Goal: Information Seeking & Learning: Learn about a topic

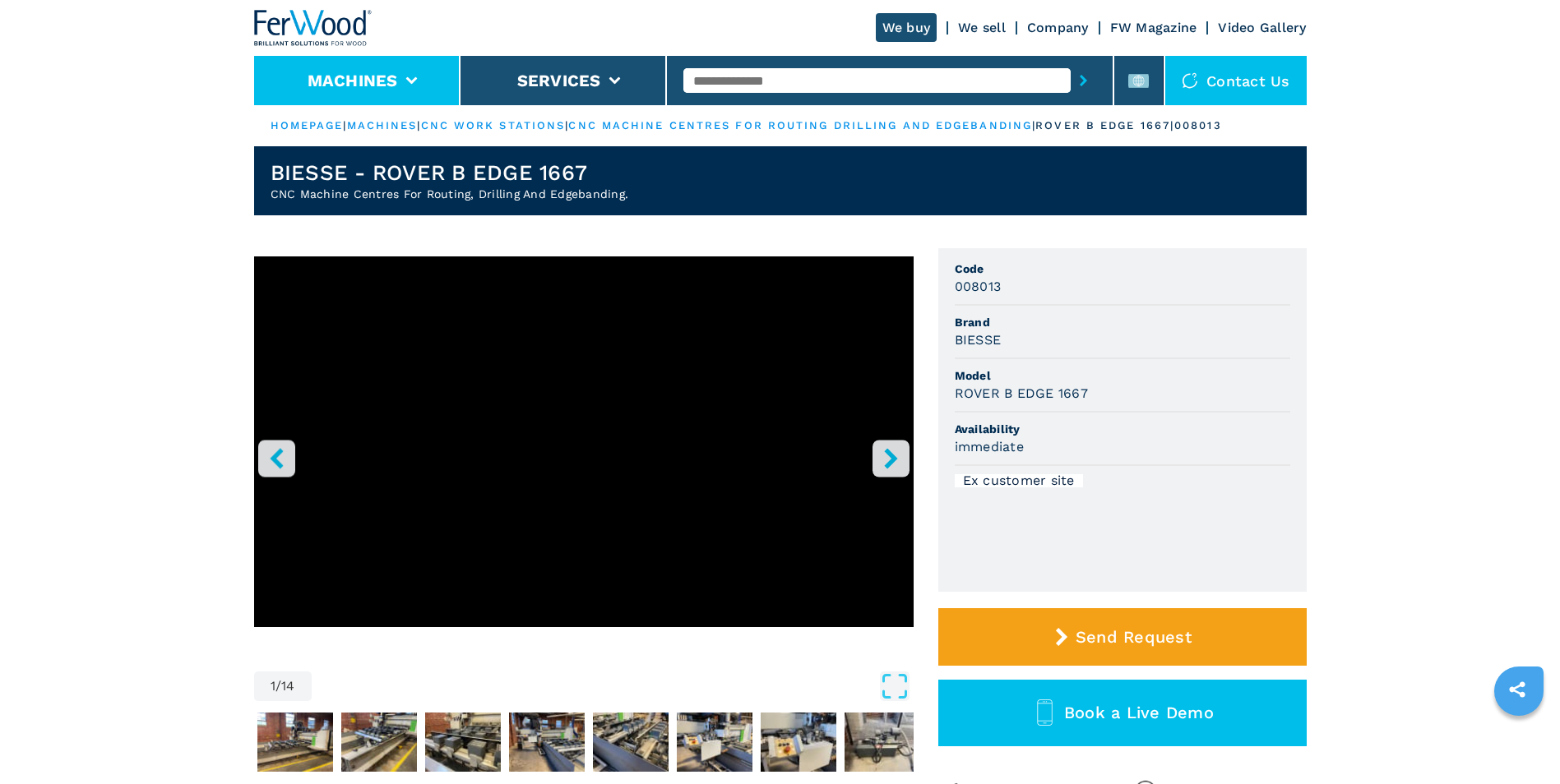
click at [412, 80] on icon at bounding box center [411, 81] width 12 height 7
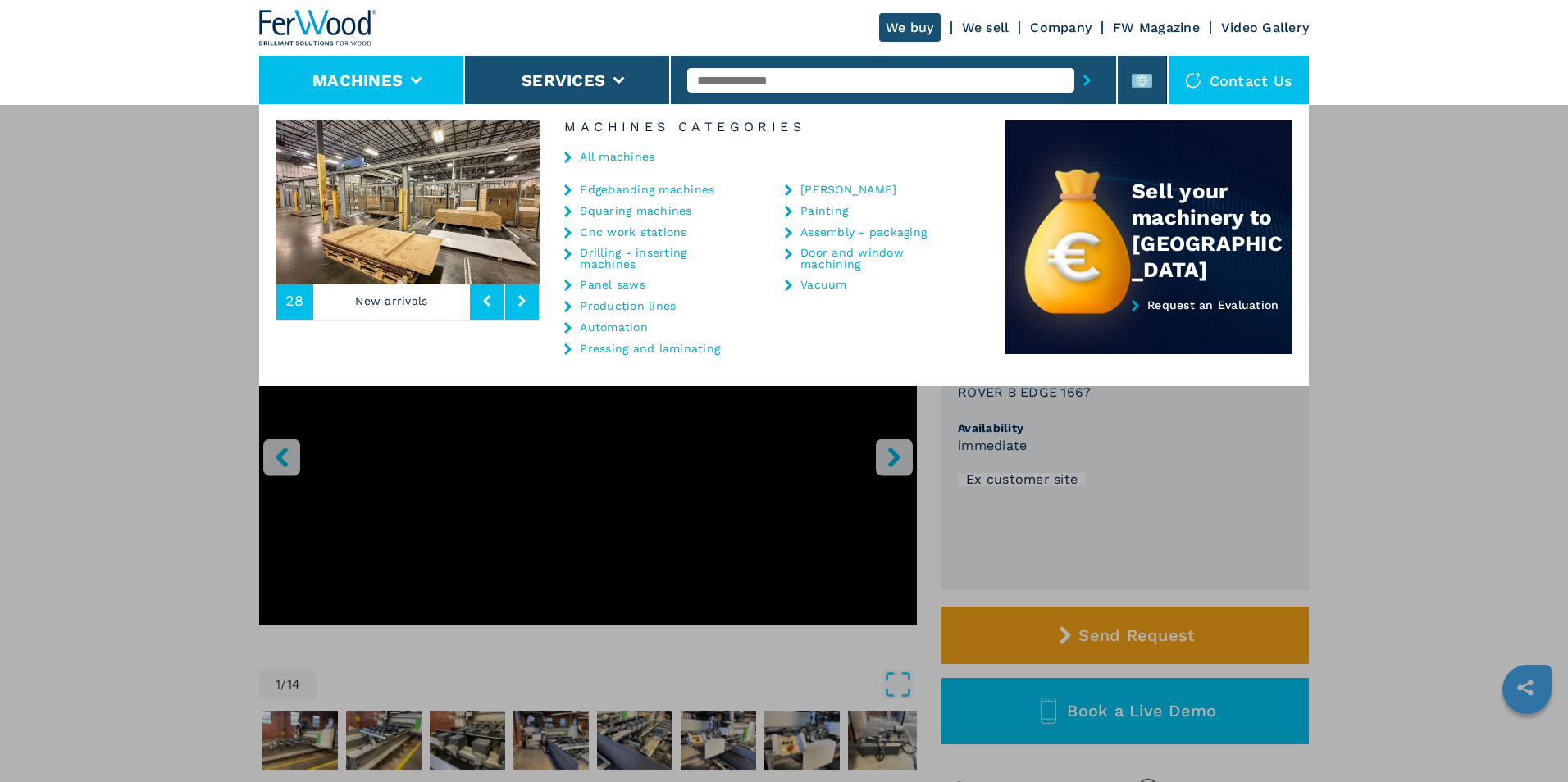
click at [621, 163] on div "All machines" at bounding box center [773, 158] width 466 height 49
click at [618, 156] on link "All machines" at bounding box center [617, 156] width 75 height 11
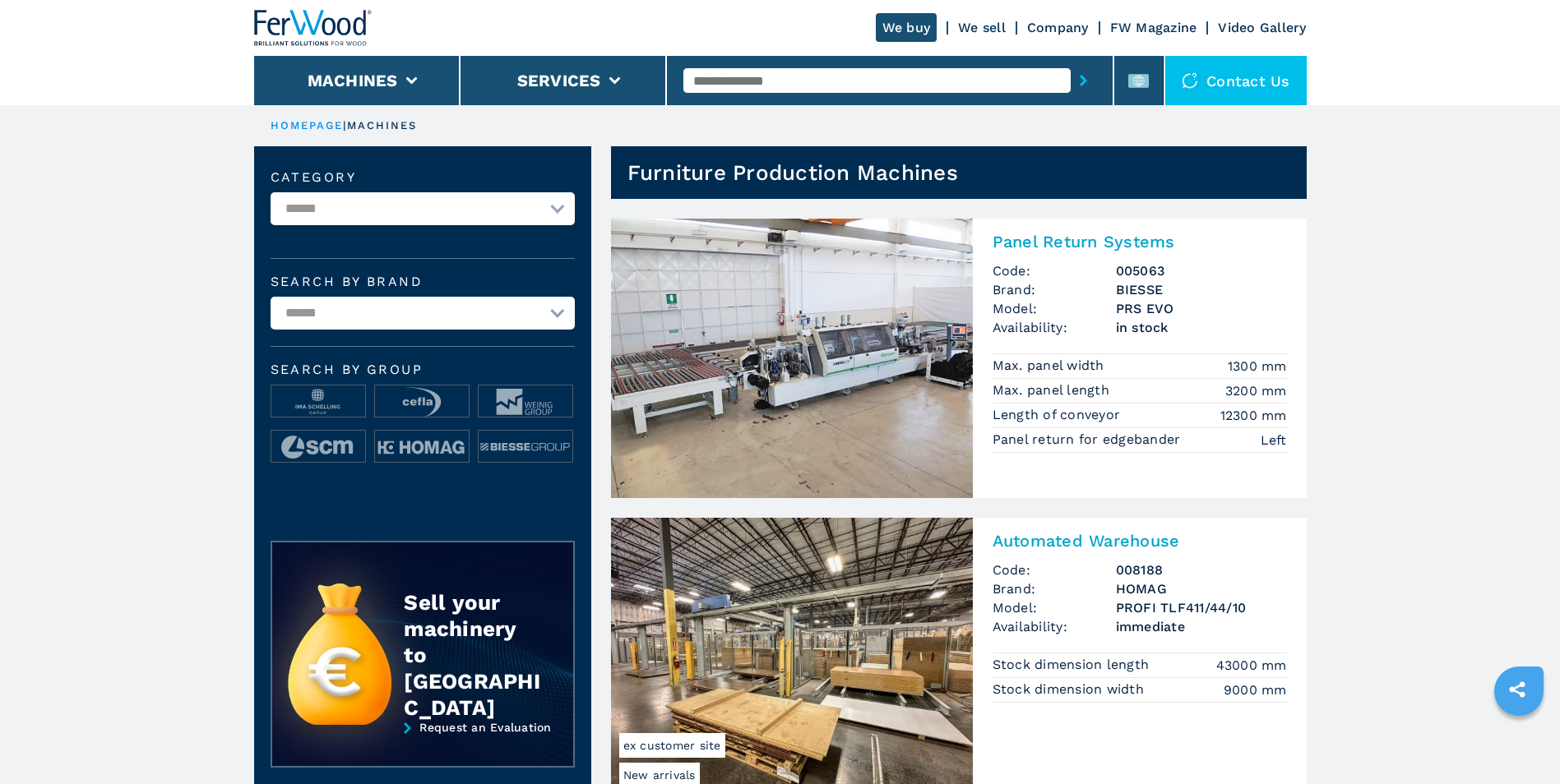
click at [544, 217] on select "**********" at bounding box center [423, 208] width 305 height 33
click at [467, 311] on select "**********" at bounding box center [423, 312] width 305 height 33
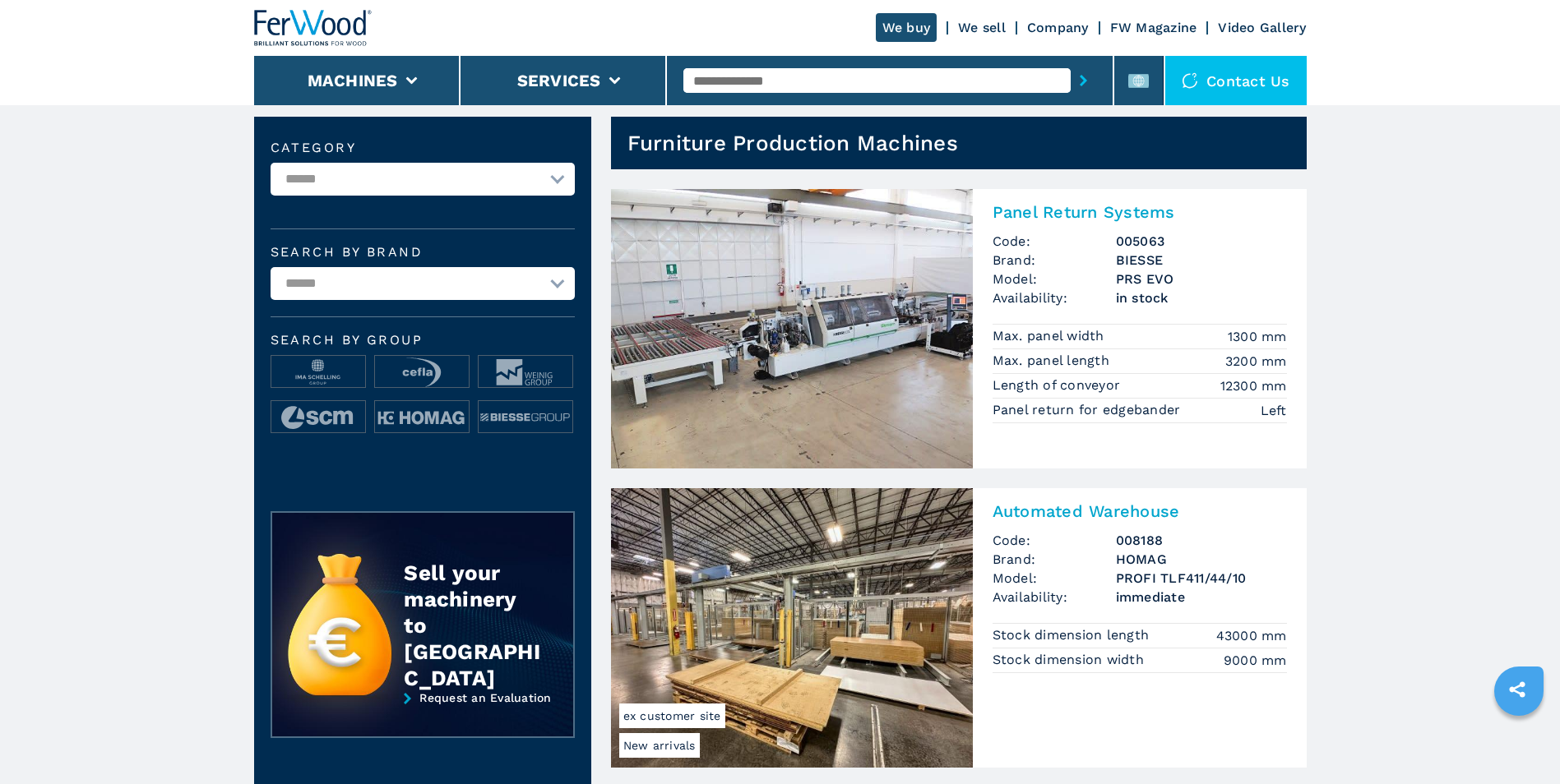
scroll to position [82, 0]
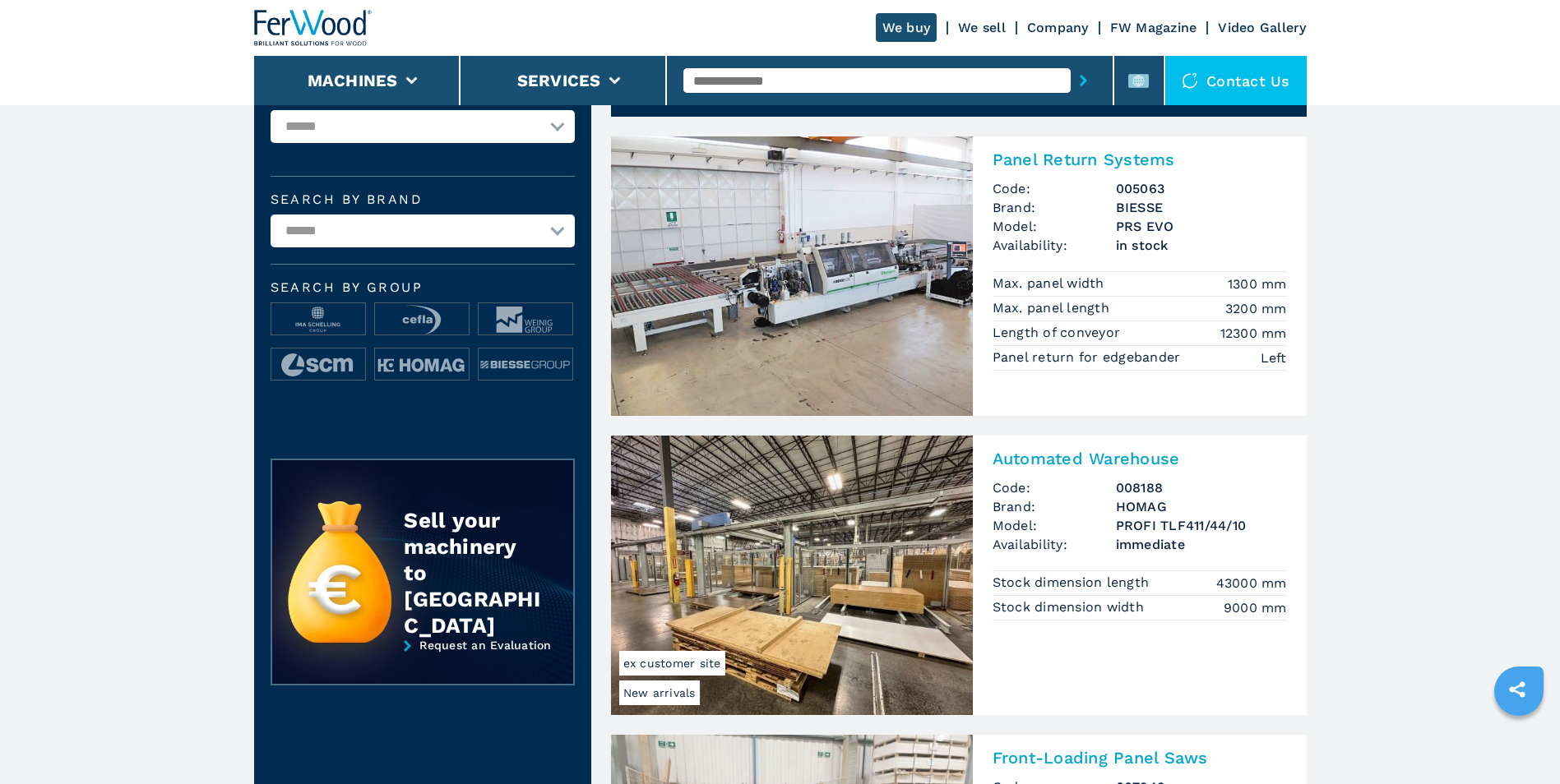
click at [527, 245] on select "**********" at bounding box center [423, 230] width 305 height 33
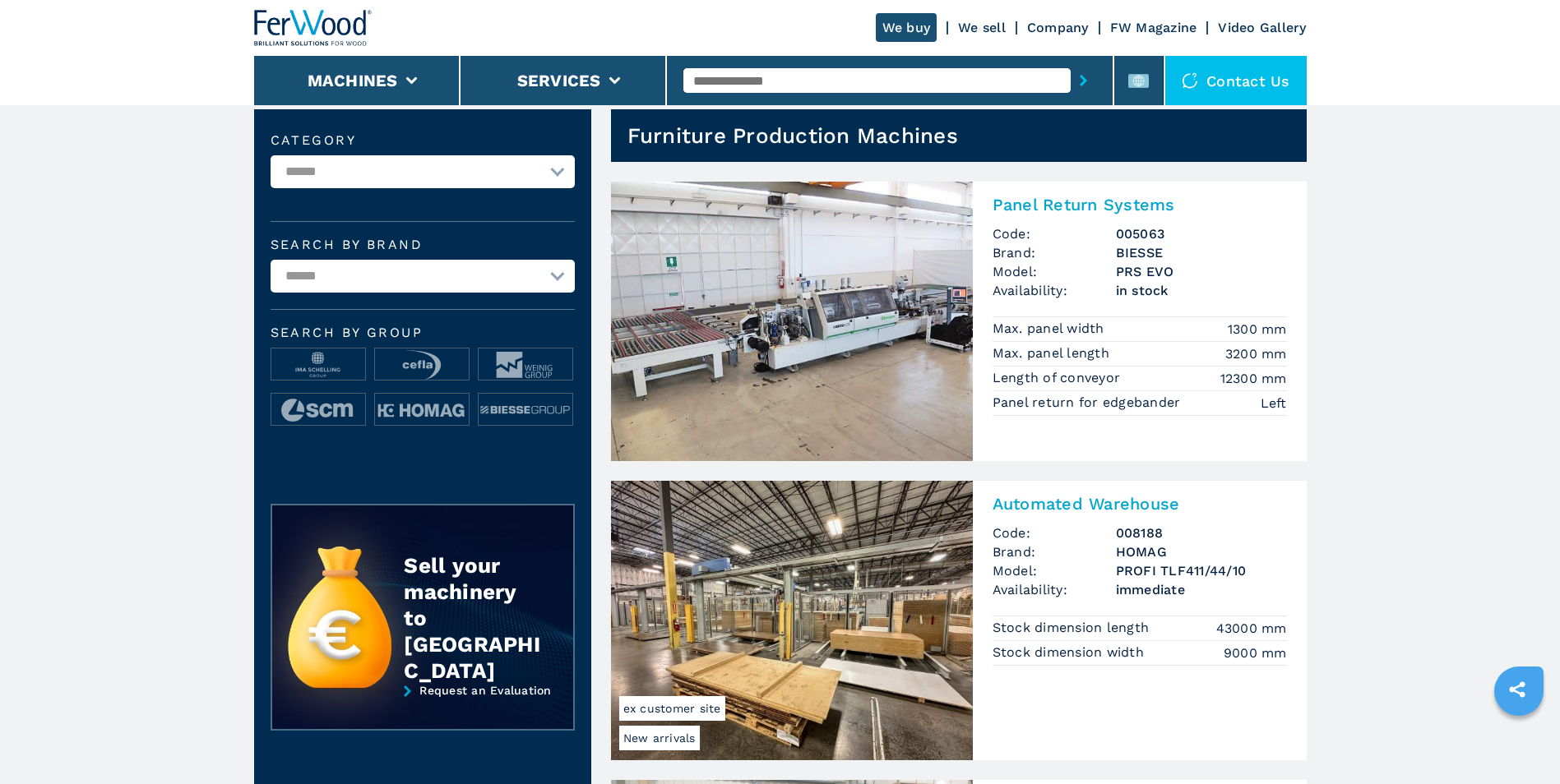
scroll to position [0, 0]
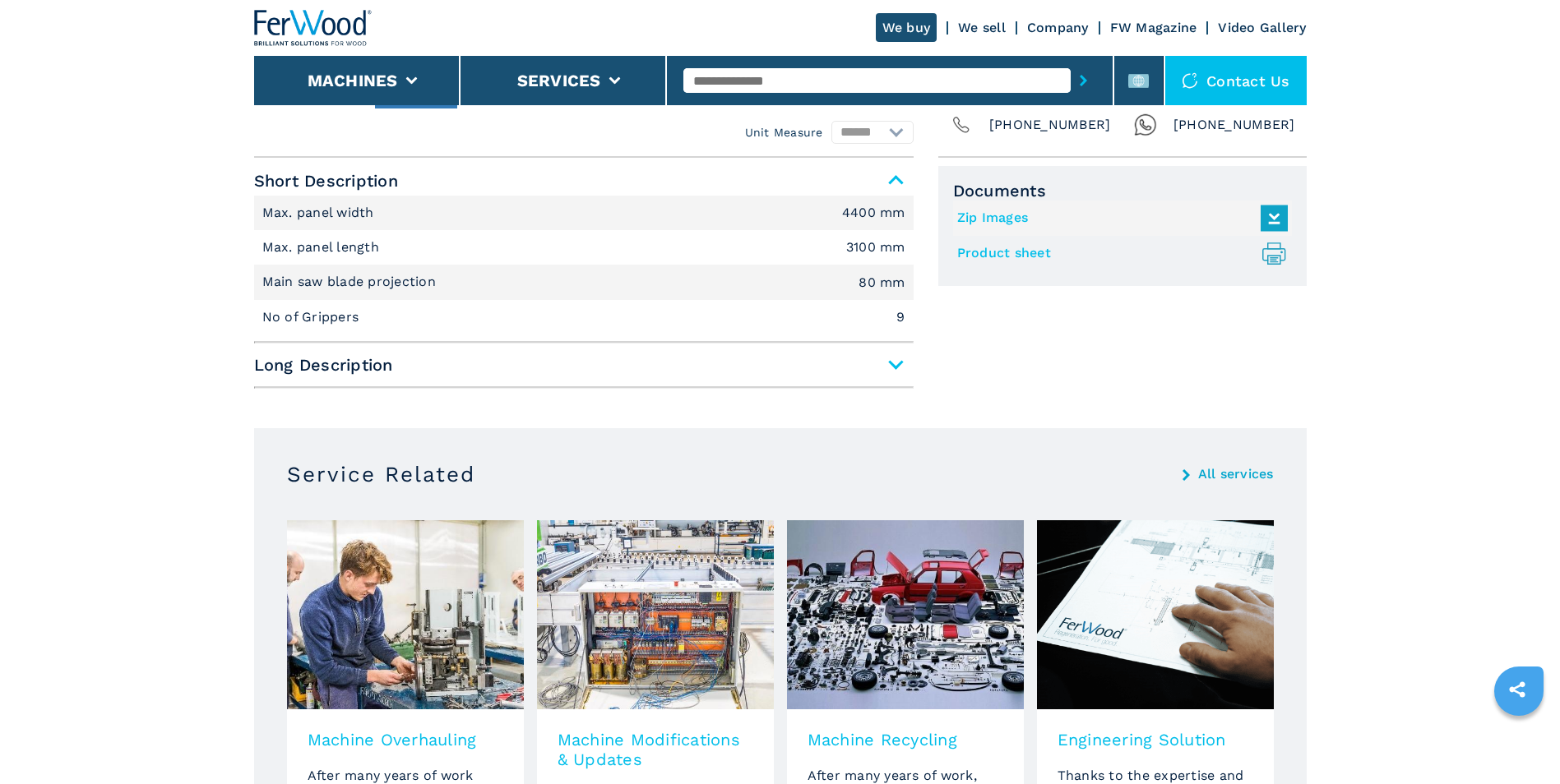
scroll to position [493, 0]
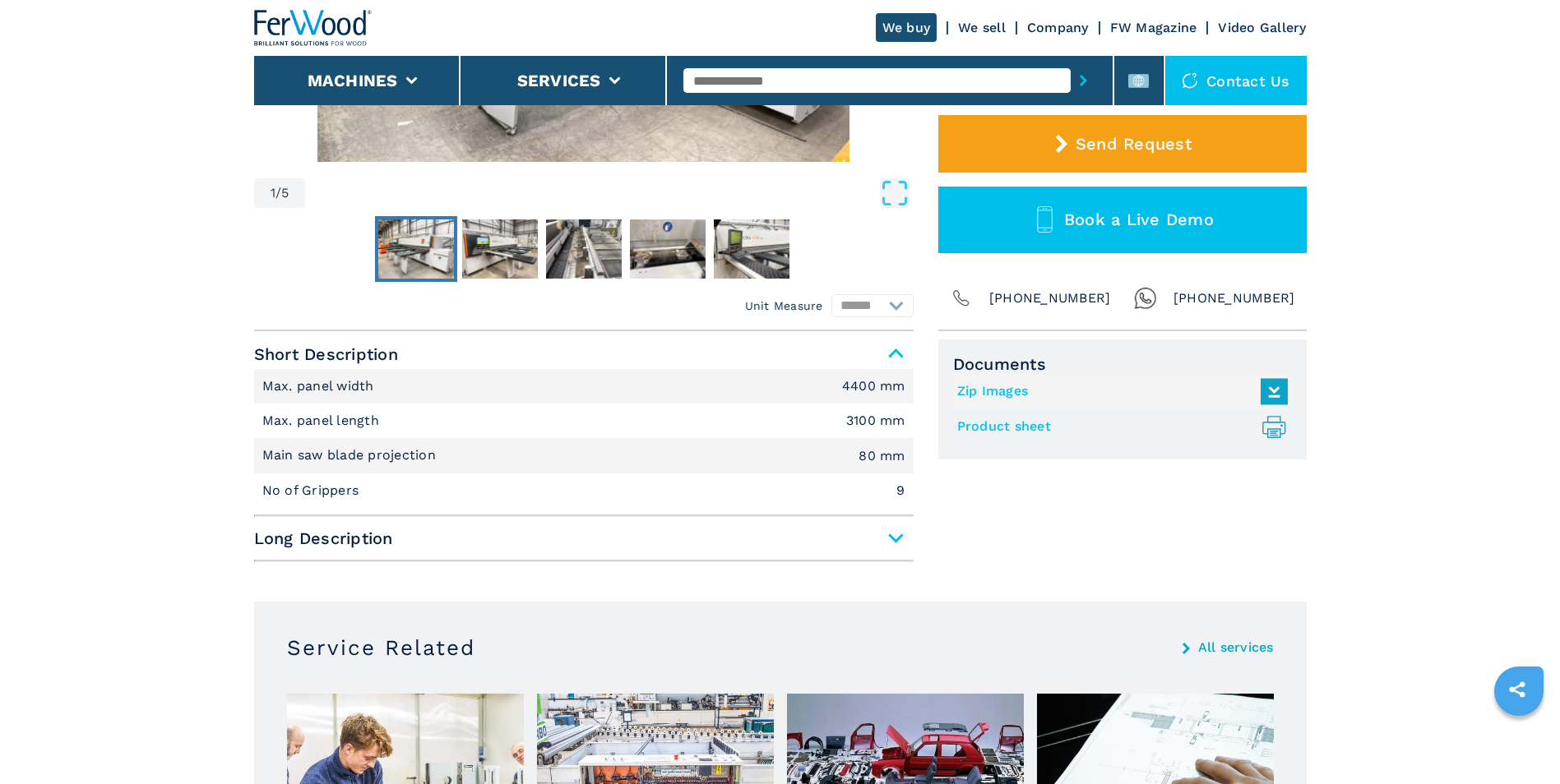
click at [898, 543] on span "Long Description" at bounding box center [583, 538] width 660 height 29
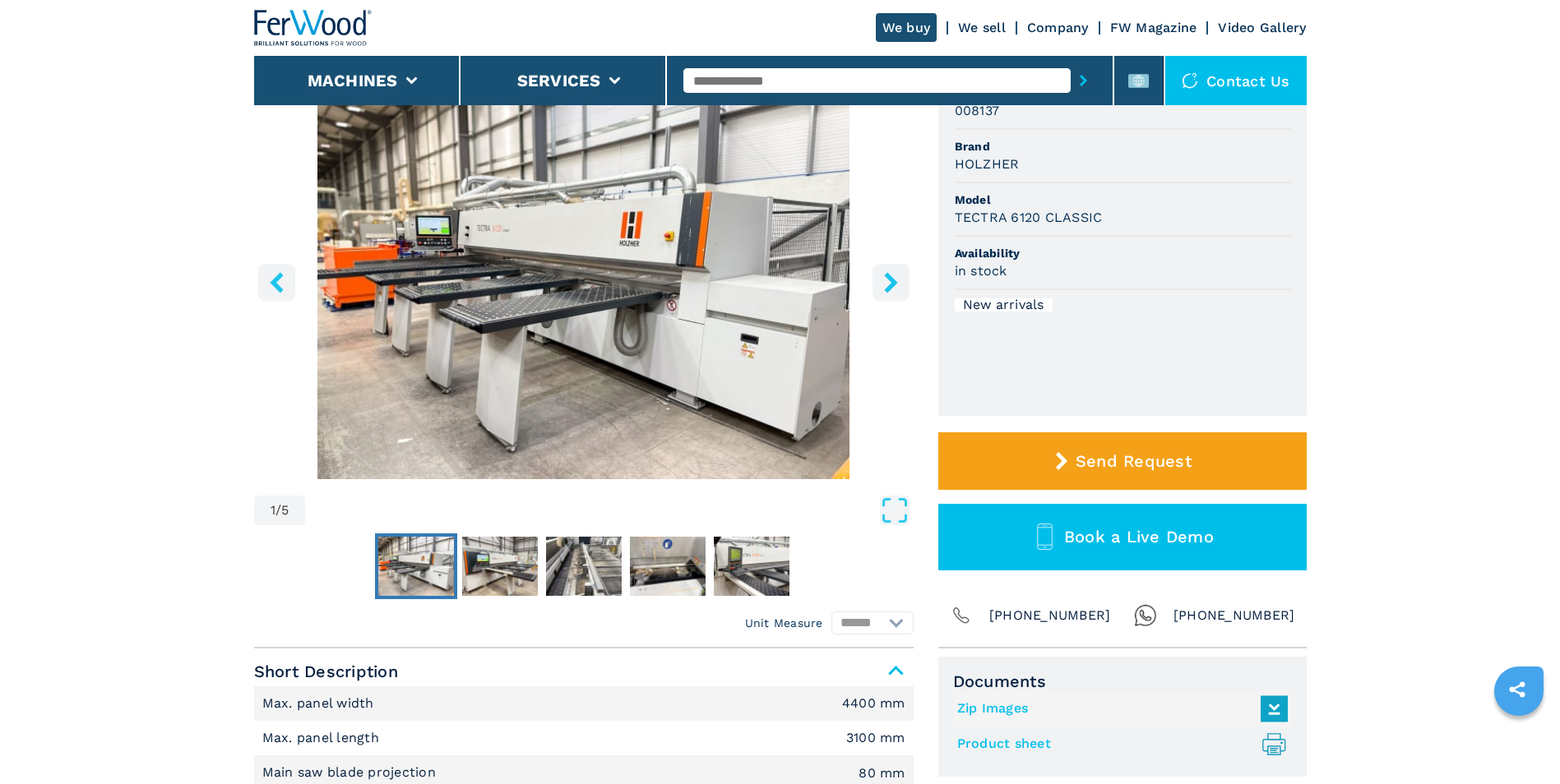
scroll to position [0, 0]
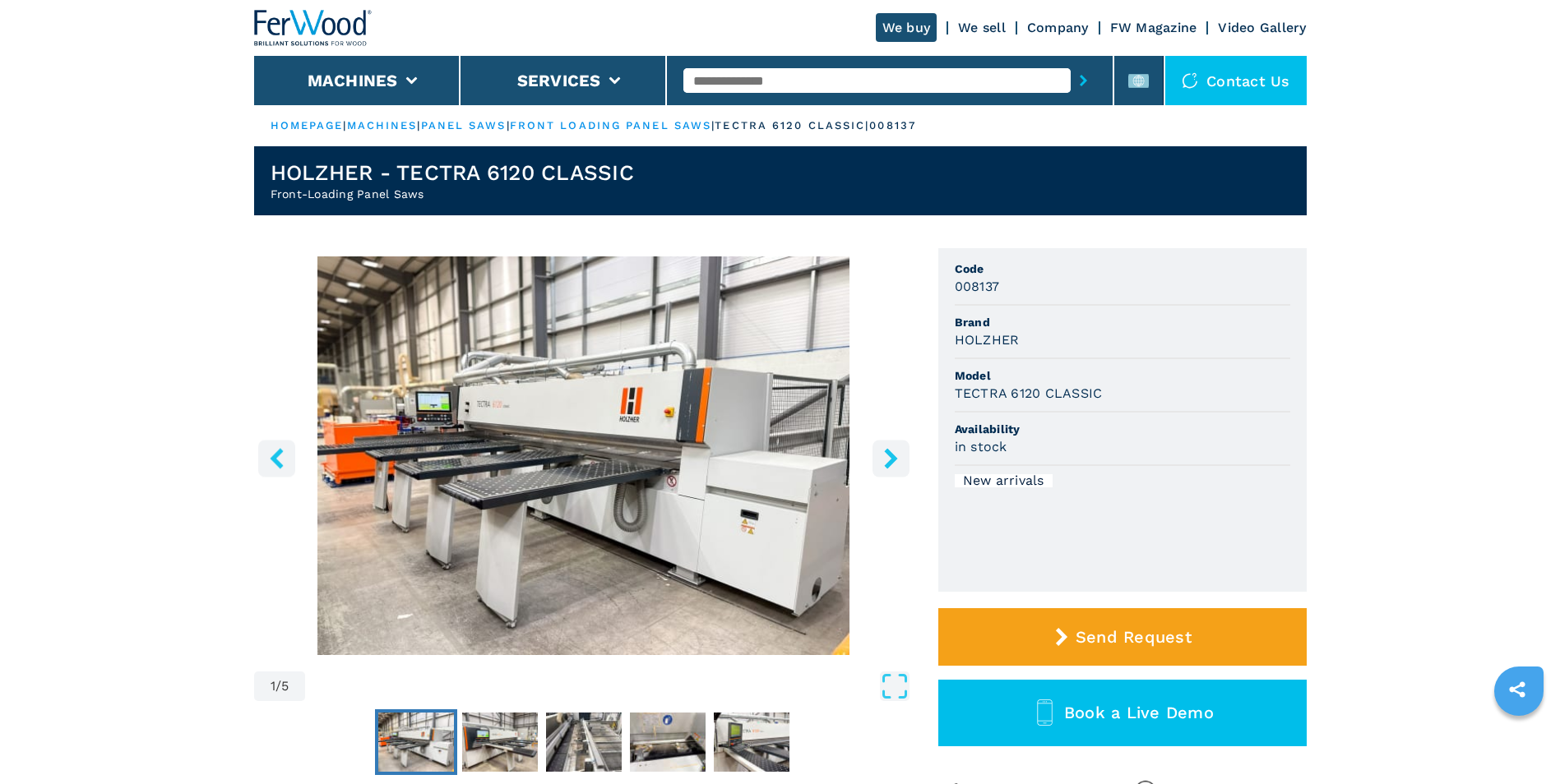
click at [900, 465] on icon "right-button" at bounding box center [891, 457] width 20 height 20
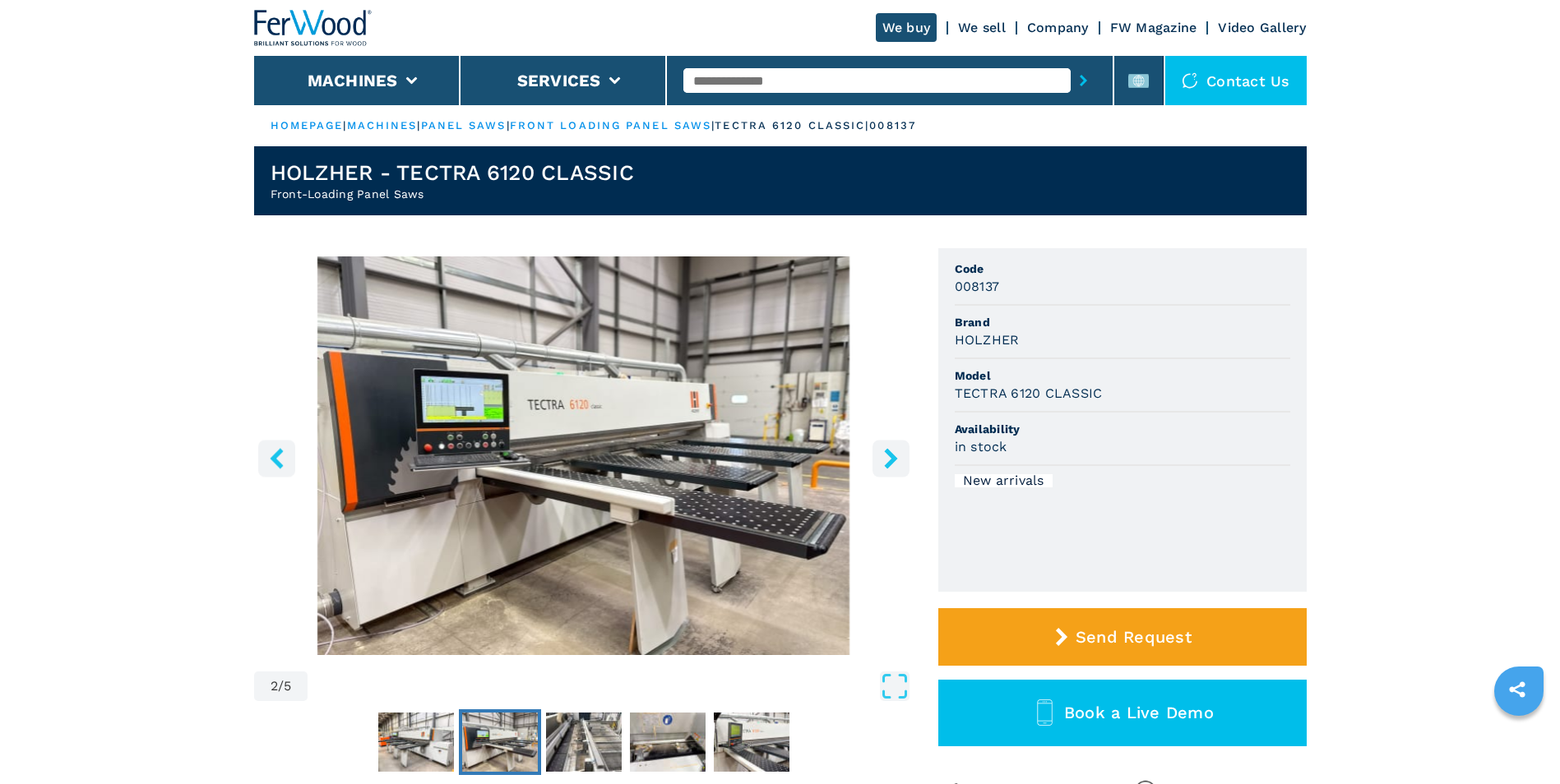
click at [900, 465] on icon "right-button" at bounding box center [891, 457] width 20 height 20
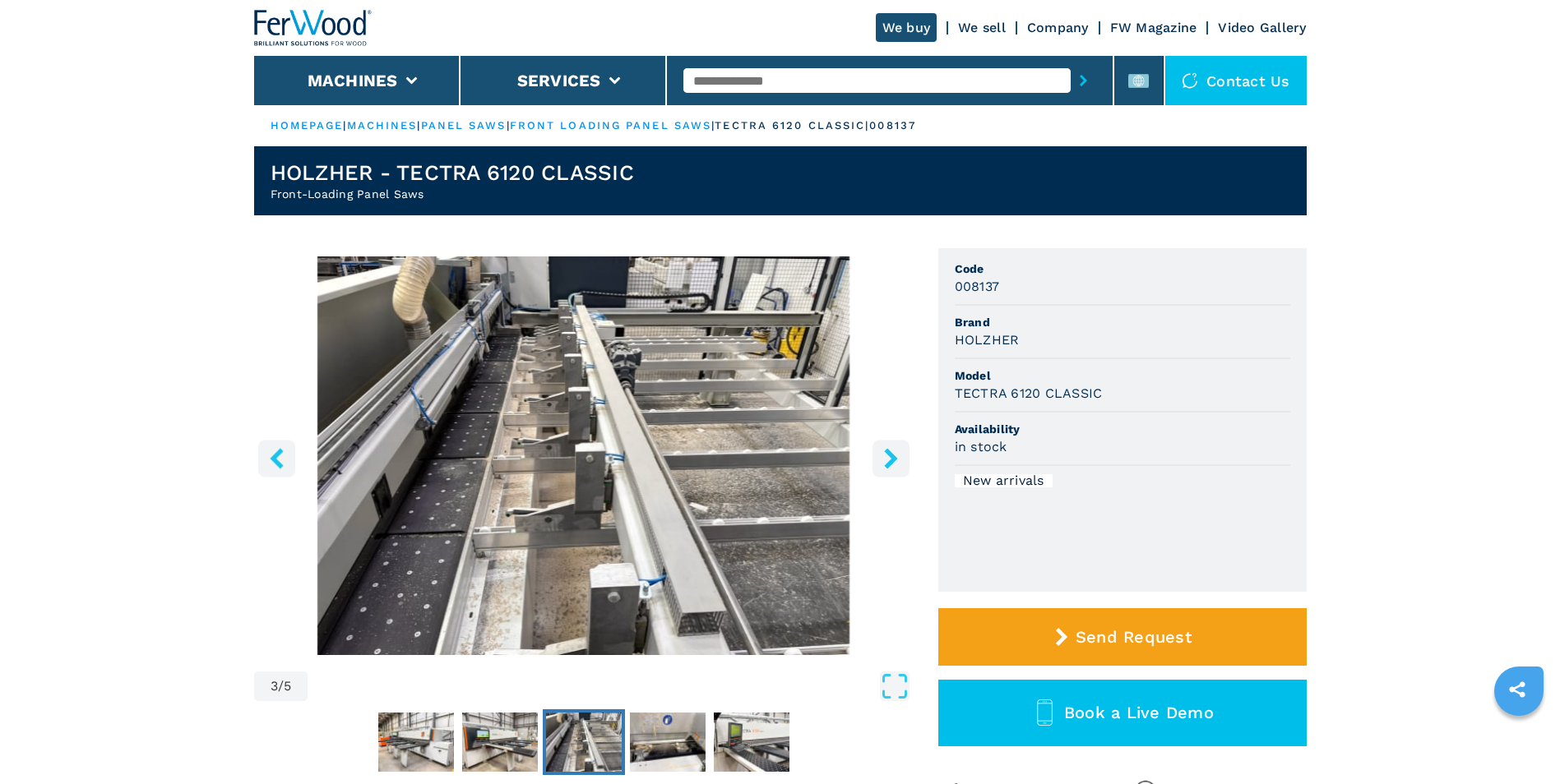
click at [898, 465] on icon "right-button" at bounding box center [891, 457] width 20 height 20
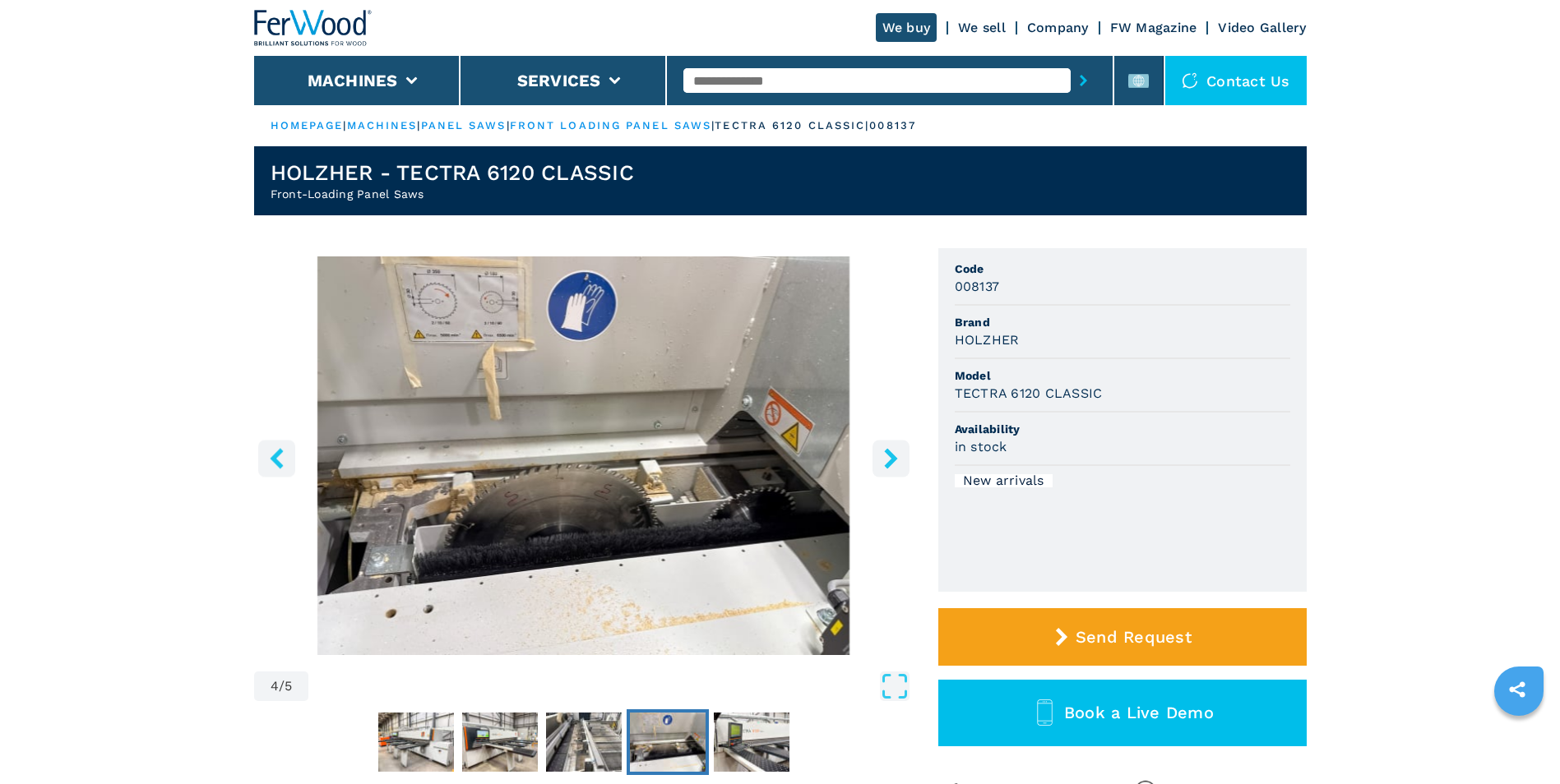
click at [898, 465] on icon "right-button" at bounding box center [891, 457] width 20 height 20
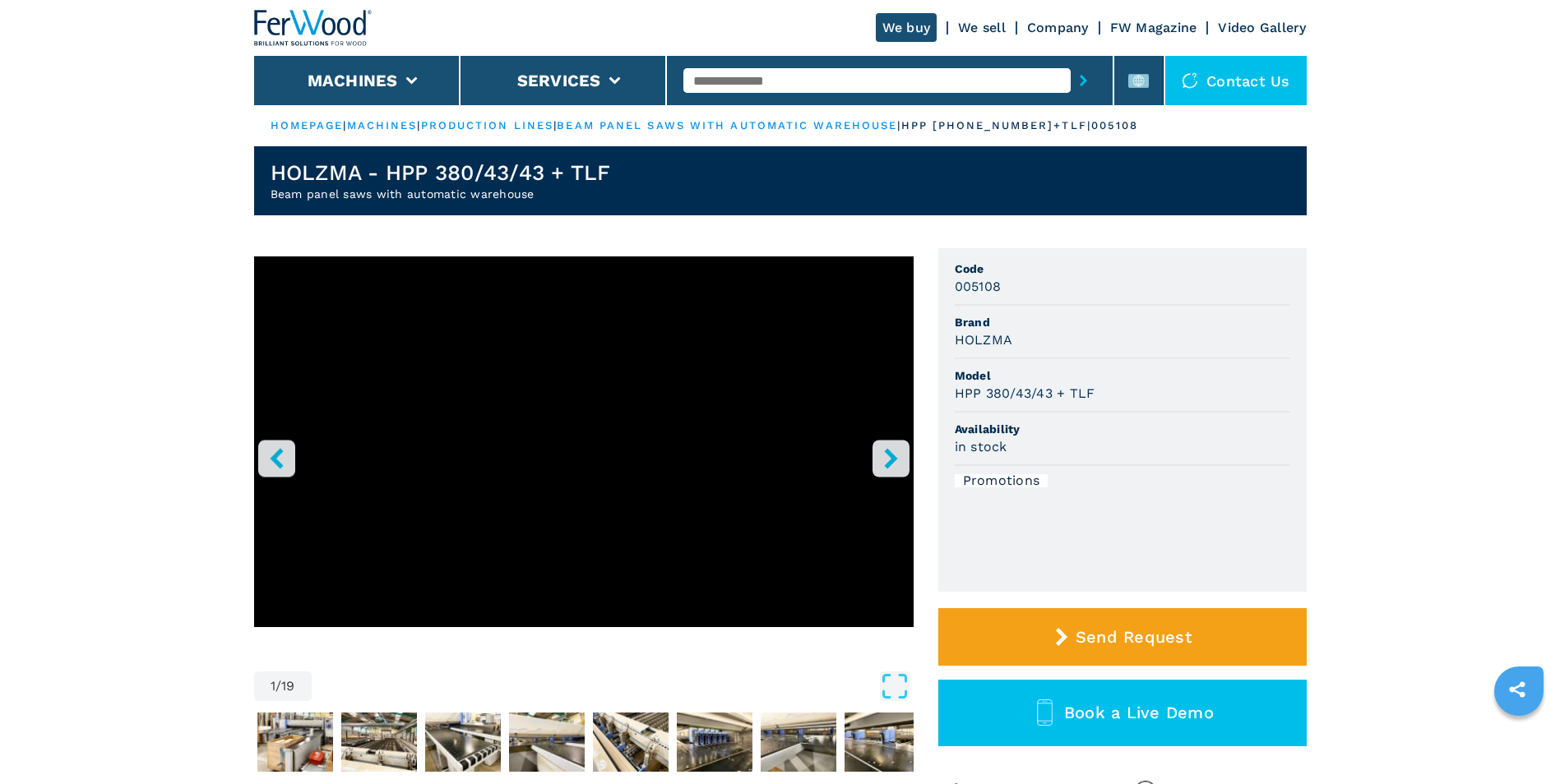
click at [901, 466] on button "right-button" at bounding box center [892, 458] width 37 height 37
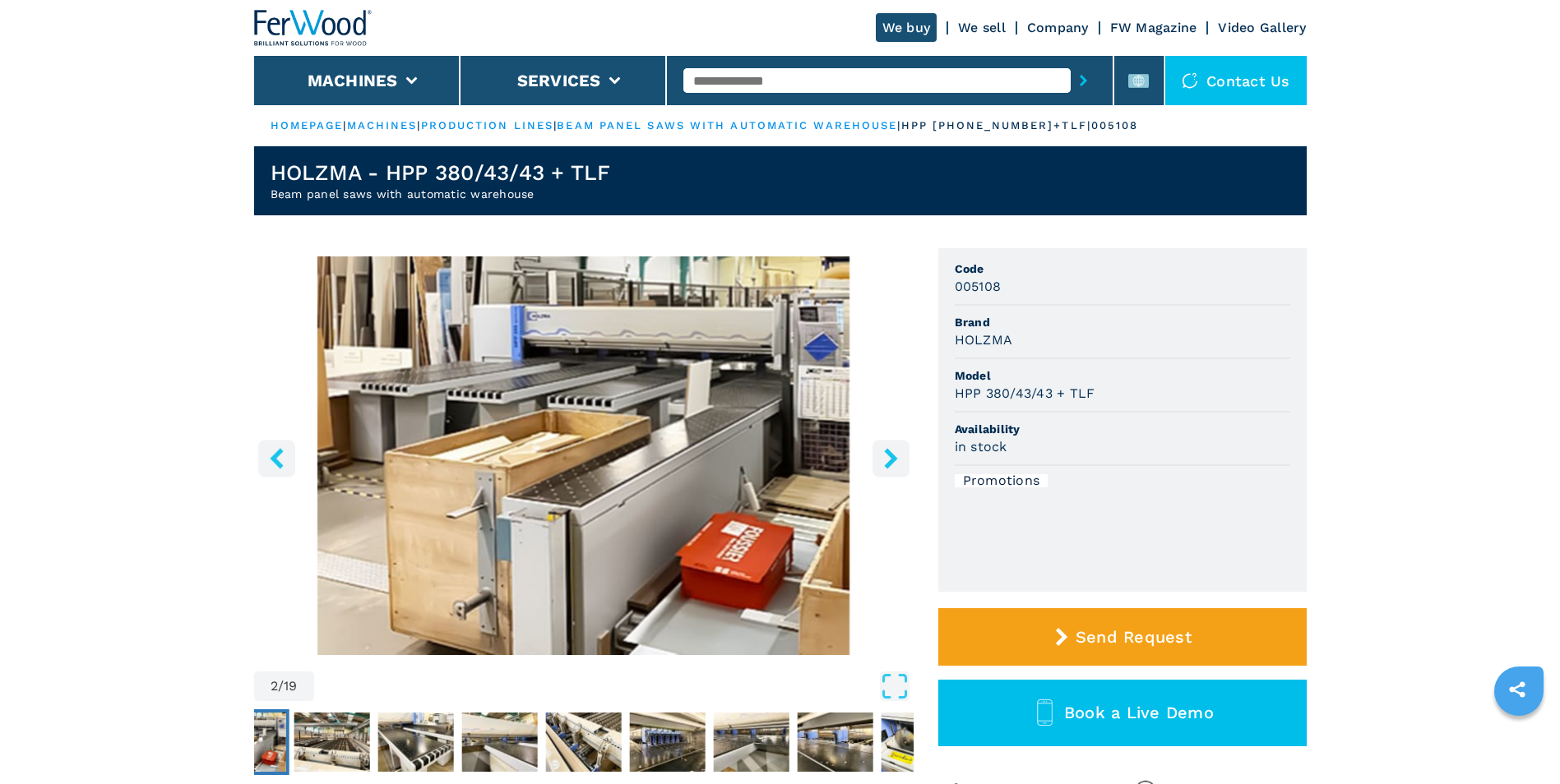
click at [901, 466] on button "right-button" at bounding box center [892, 458] width 37 height 37
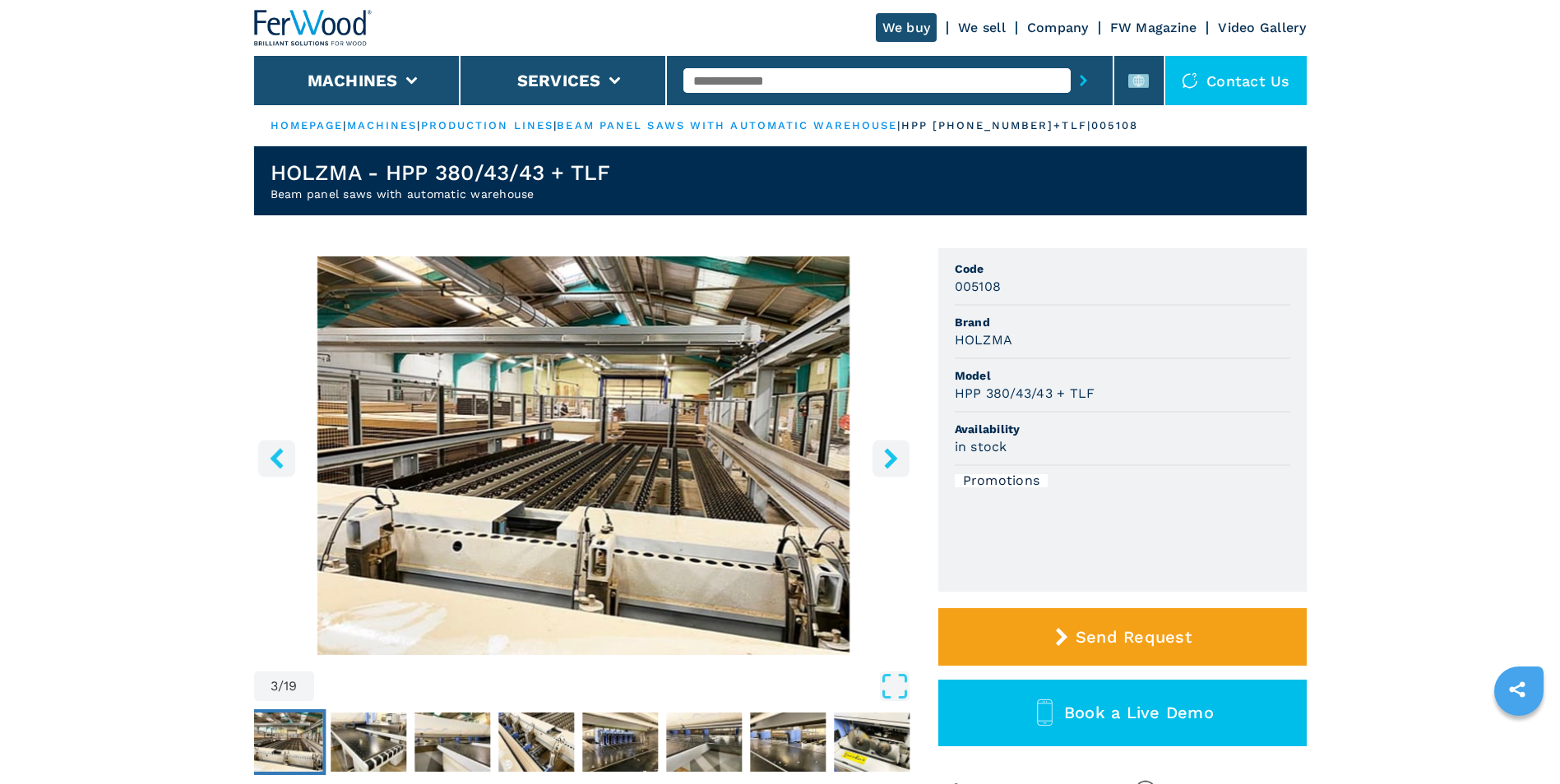
click at [900, 466] on icon "right-button" at bounding box center [891, 457] width 20 height 20
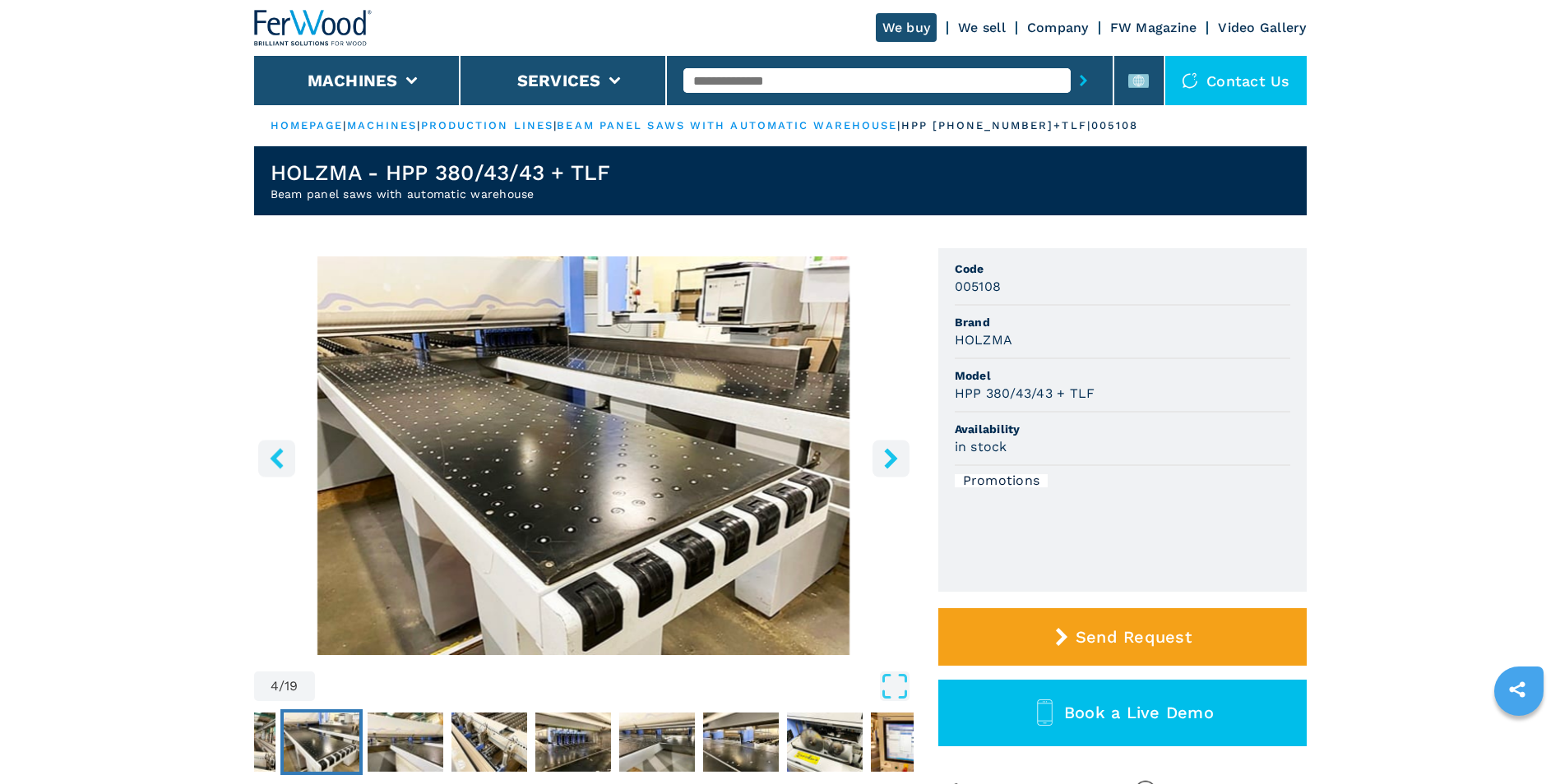
click at [900, 466] on icon "right-button" at bounding box center [891, 457] width 20 height 20
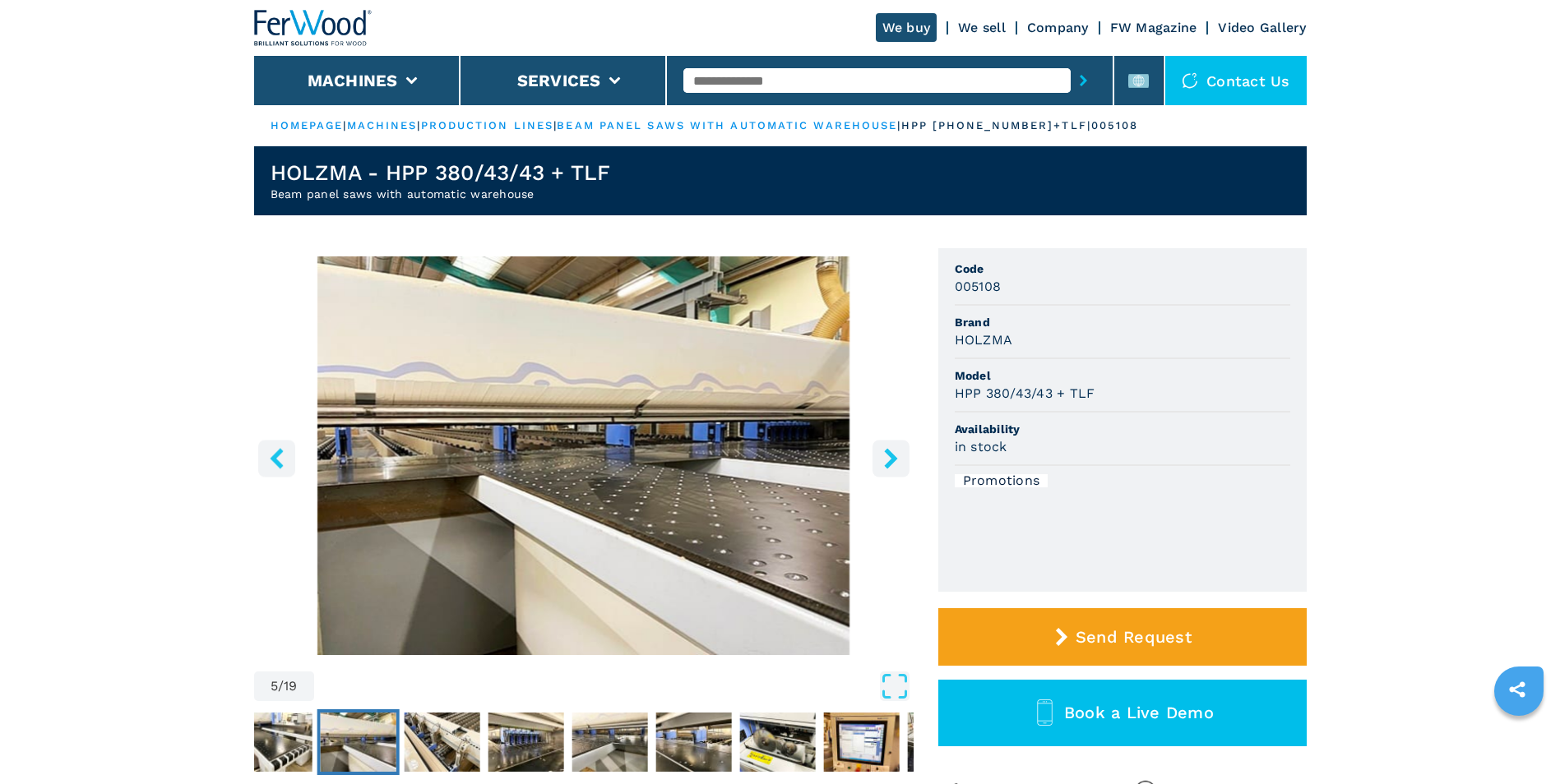
click at [900, 466] on icon "right-button" at bounding box center [891, 457] width 20 height 20
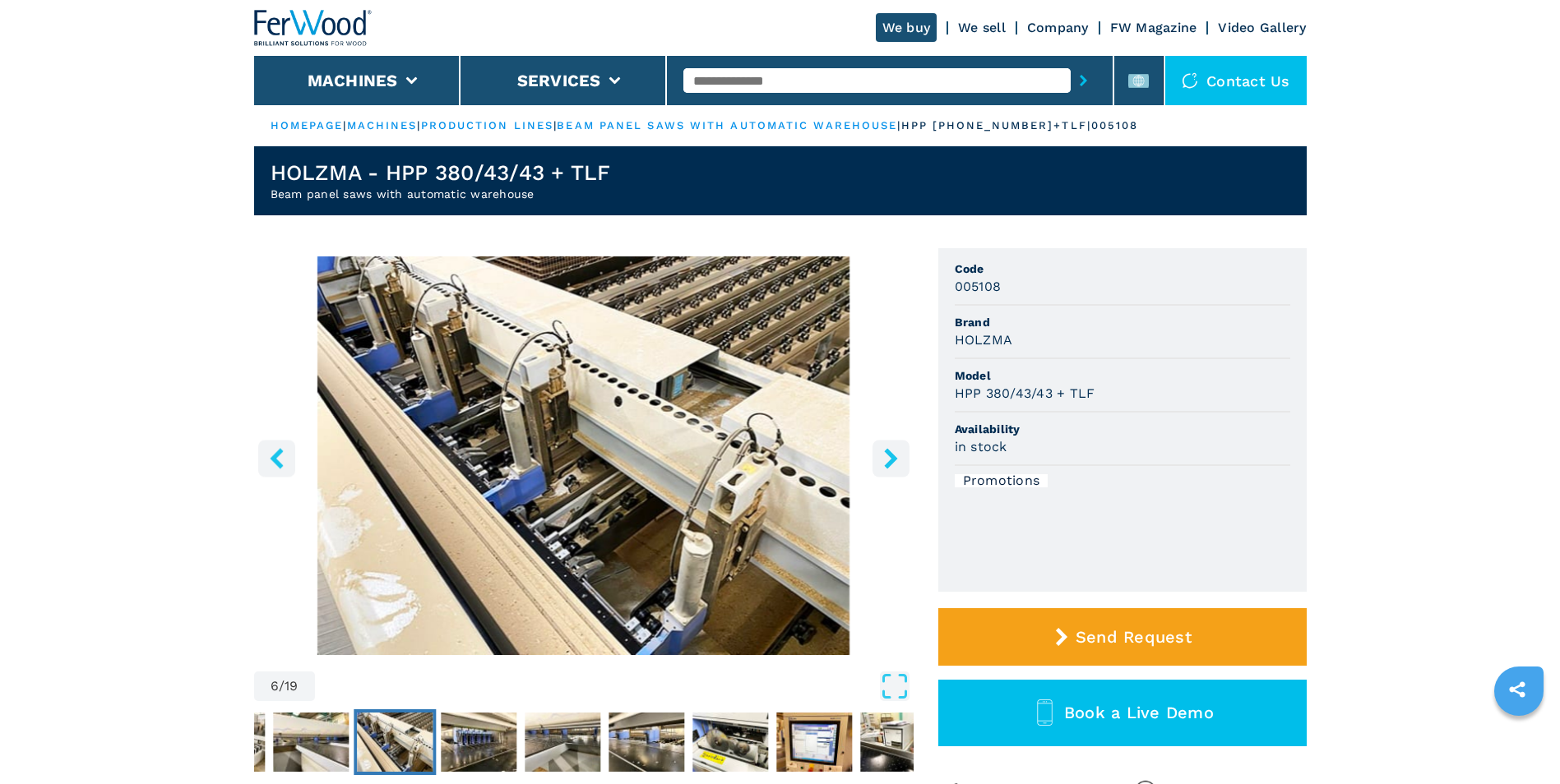
click at [900, 466] on icon "right-button" at bounding box center [891, 457] width 20 height 20
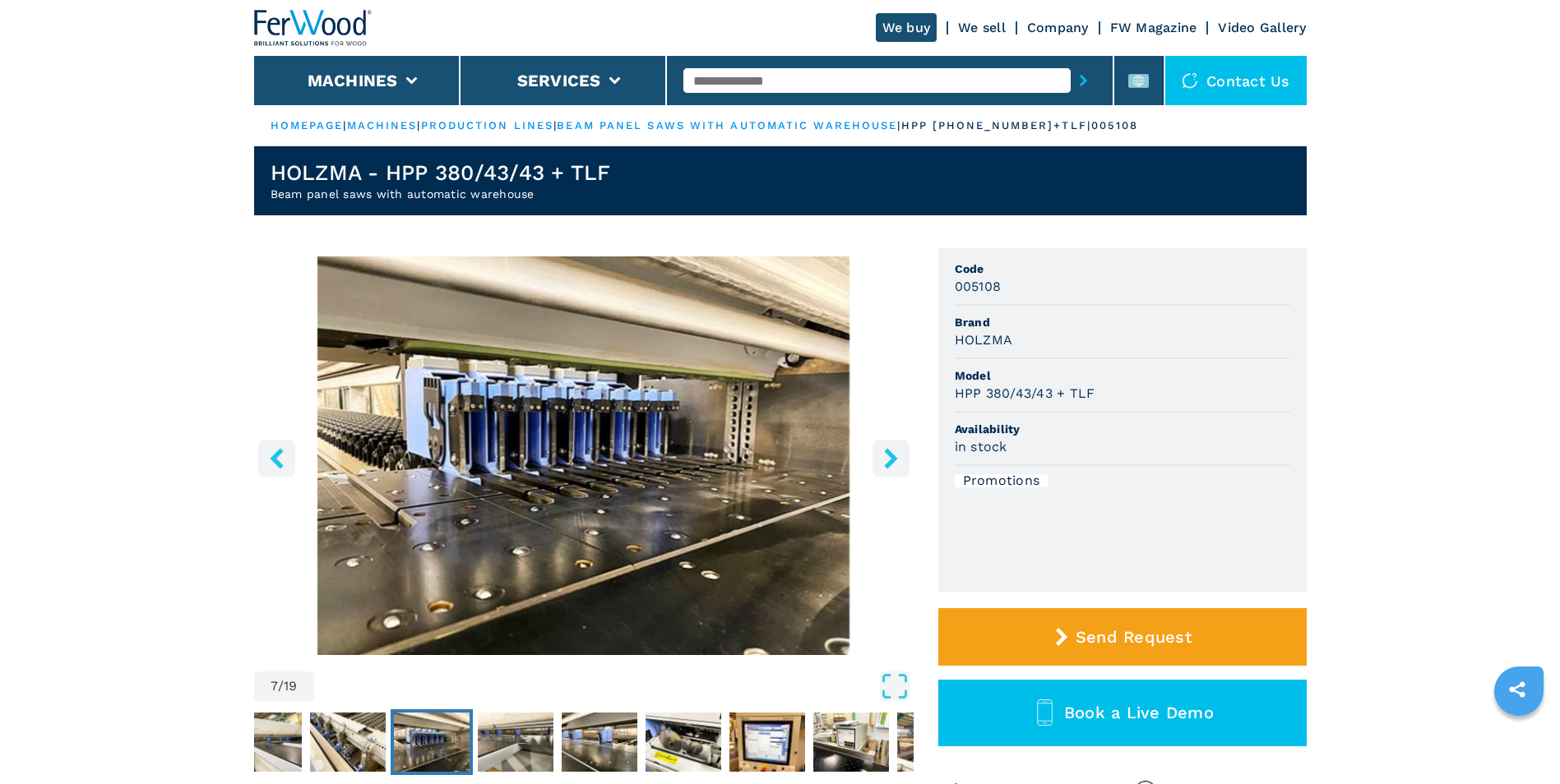
click at [900, 466] on icon "right-button" at bounding box center [891, 457] width 20 height 20
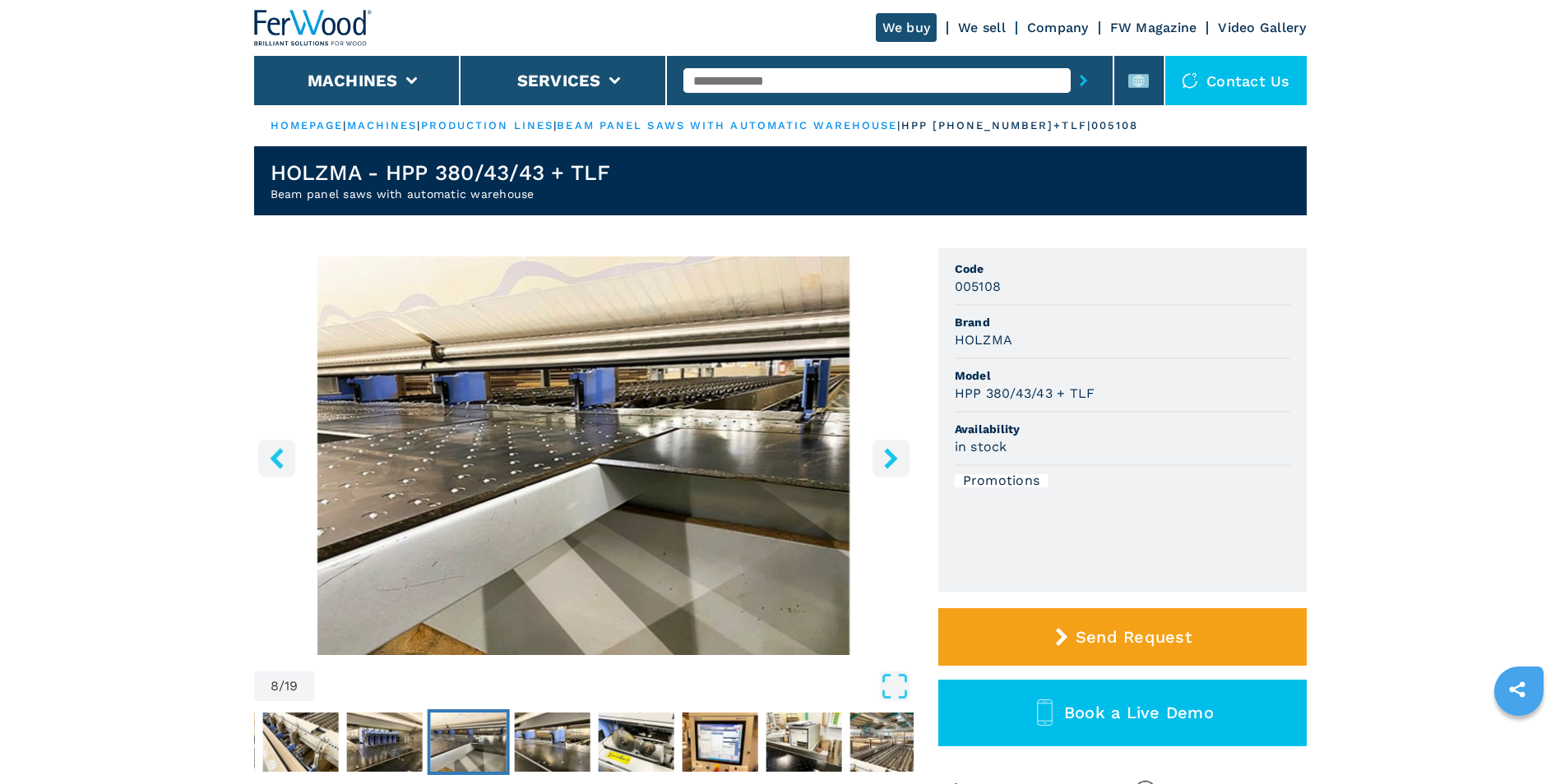
click at [900, 466] on icon "right-button" at bounding box center [891, 457] width 20 height 20
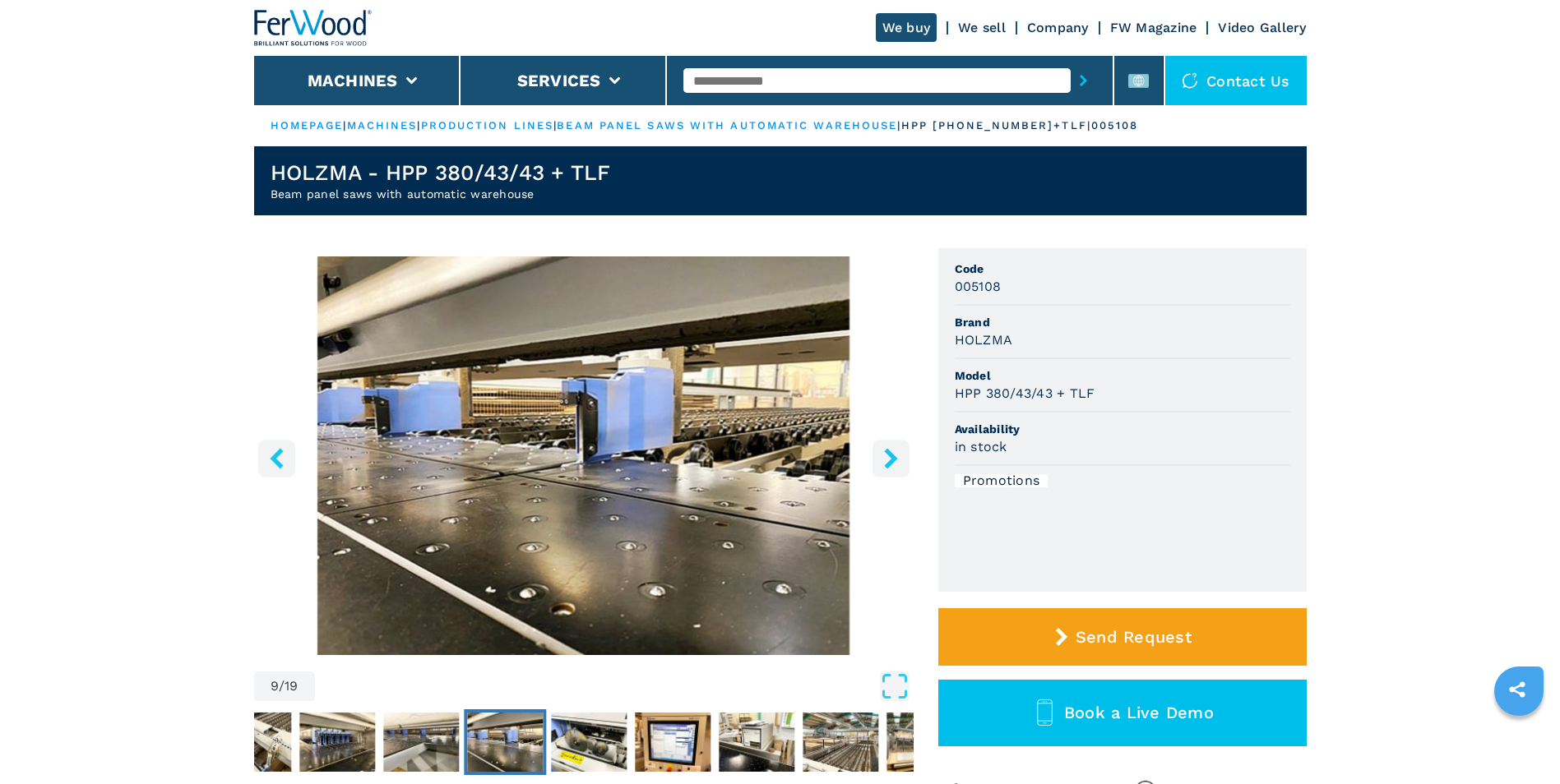
click at [897, 469] on icon "right-button" at bounding box center [891, 457] width 20 height 20
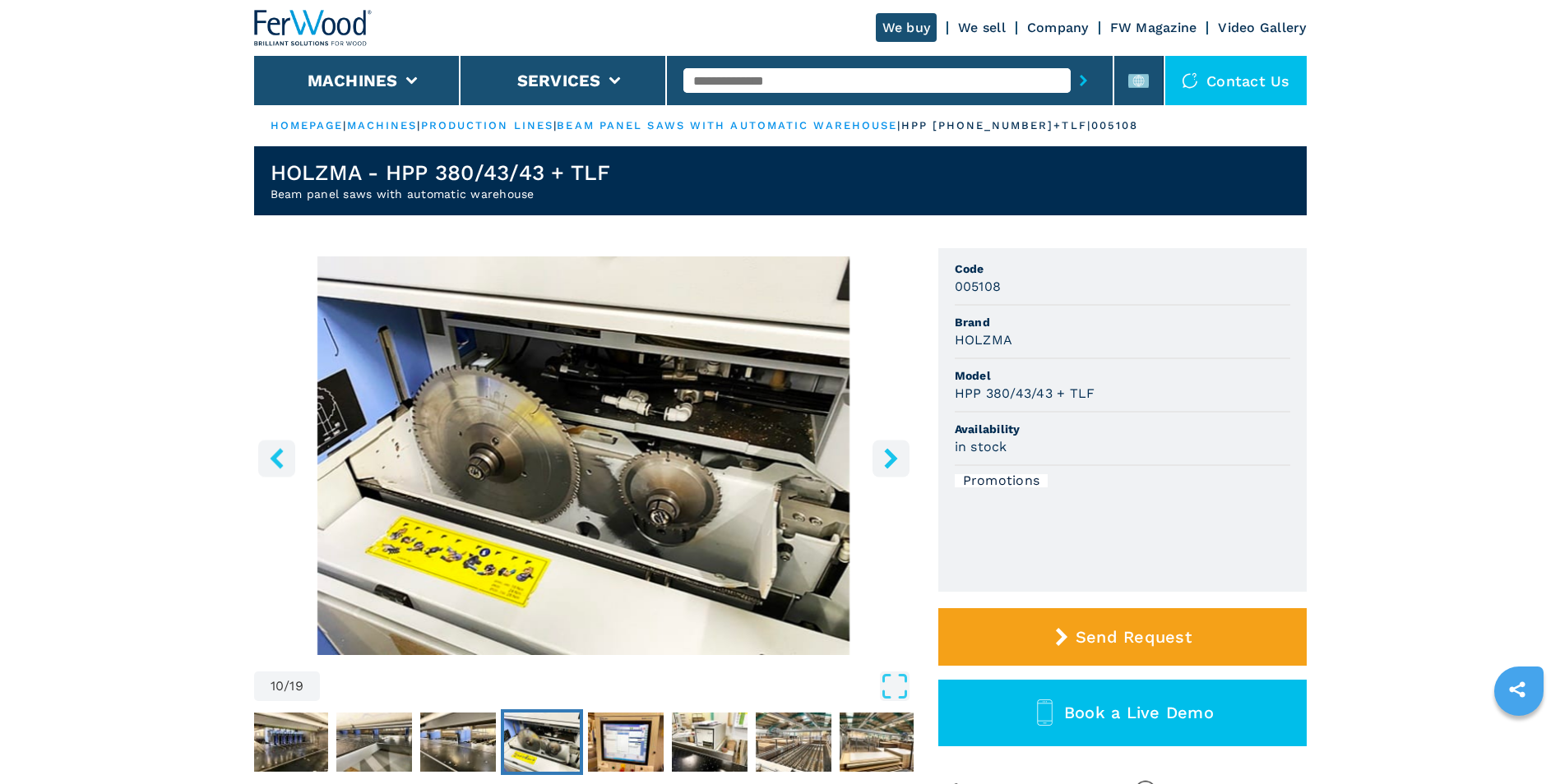
click at [897, 469] on icon "right-button" at bounding box center [891, 457] width 20 height 20
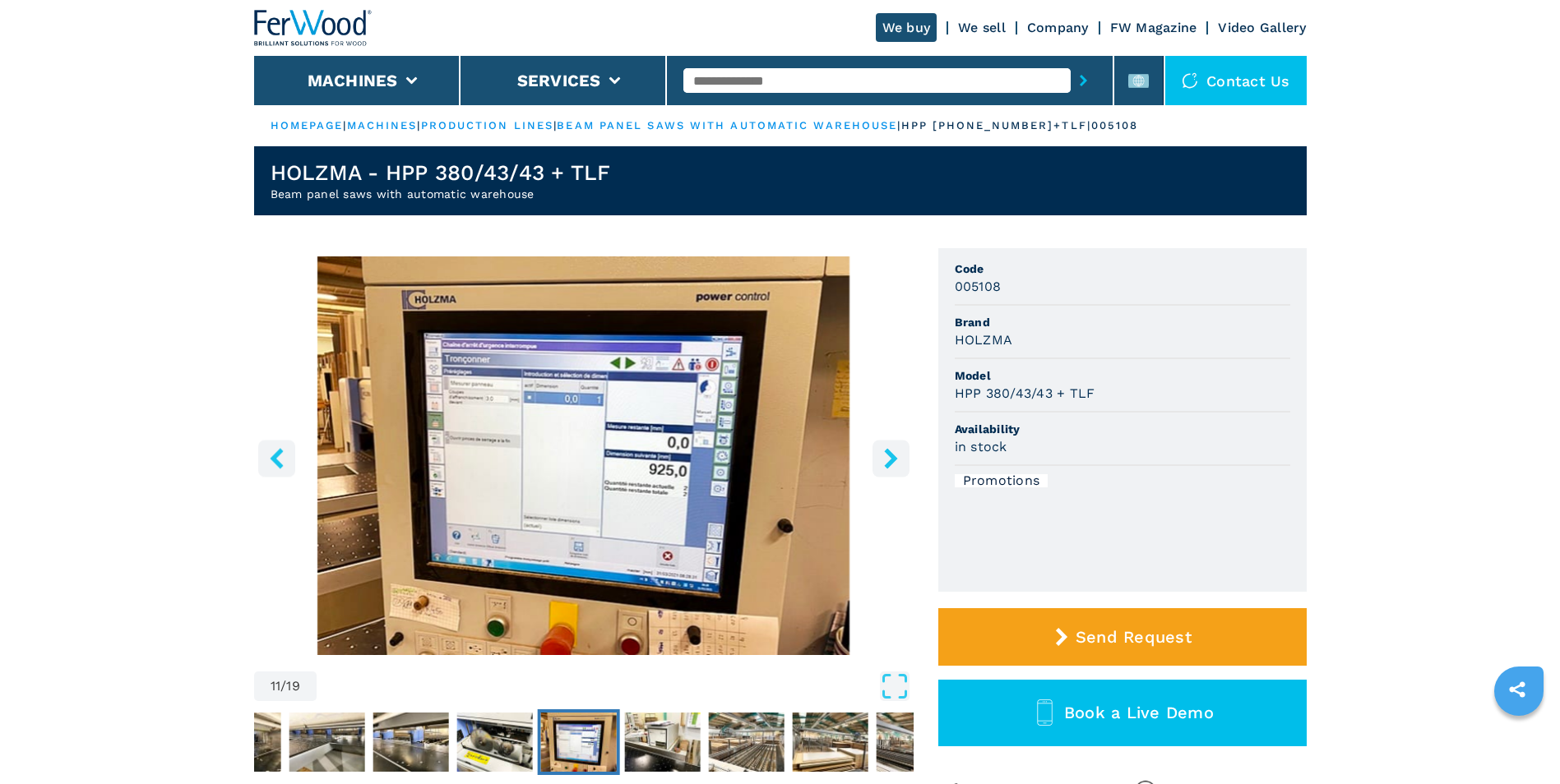
click at [897, 469] on icon "right-button" at bounding box center [891, 457] width 20 height 20
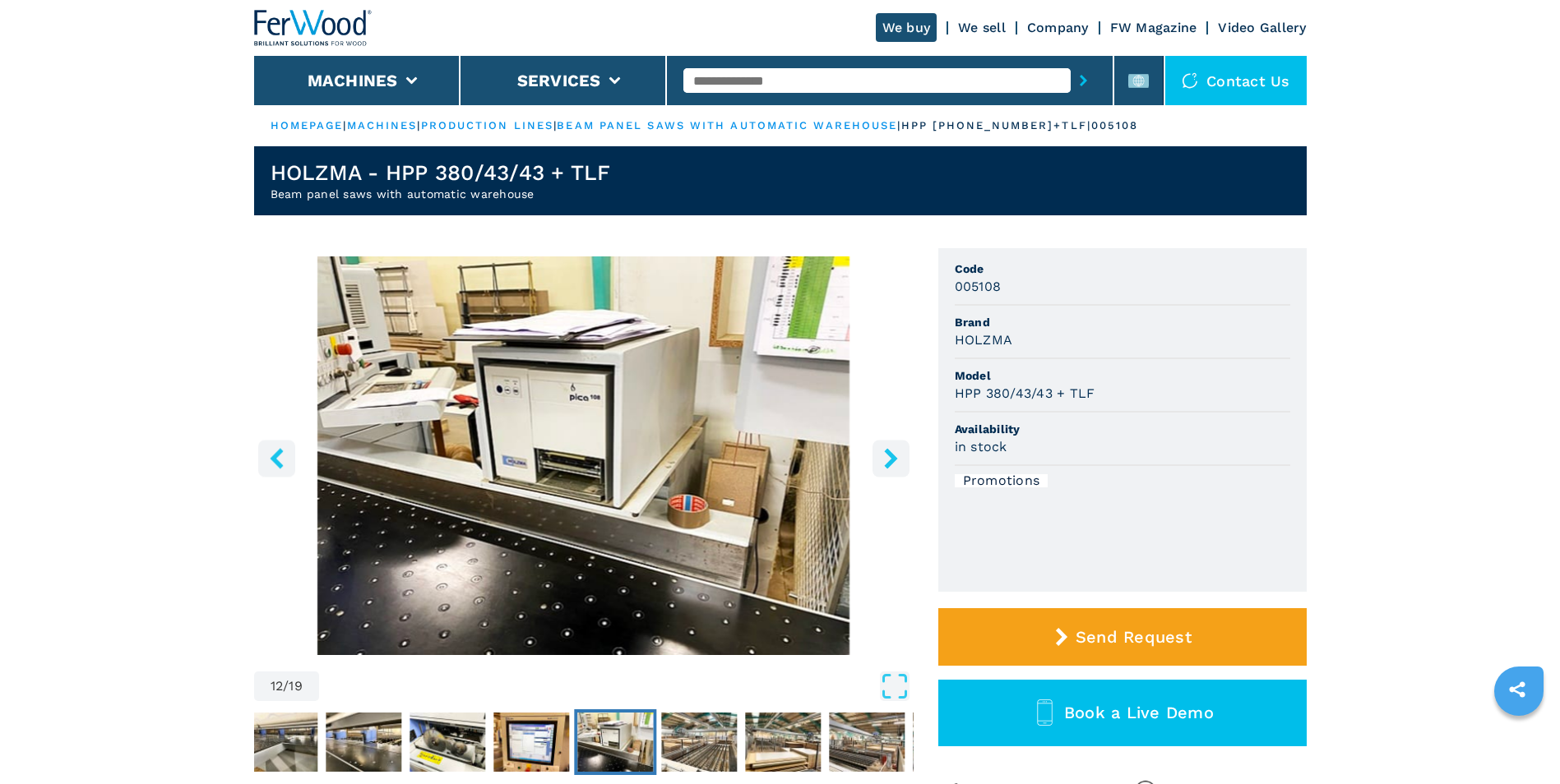
click at [897, 469] on icon "right-button" at bounding box center [891, 457] width 20 height 20
